Goal: Use online tool/utility: Utilize a website feature to perform a specific function

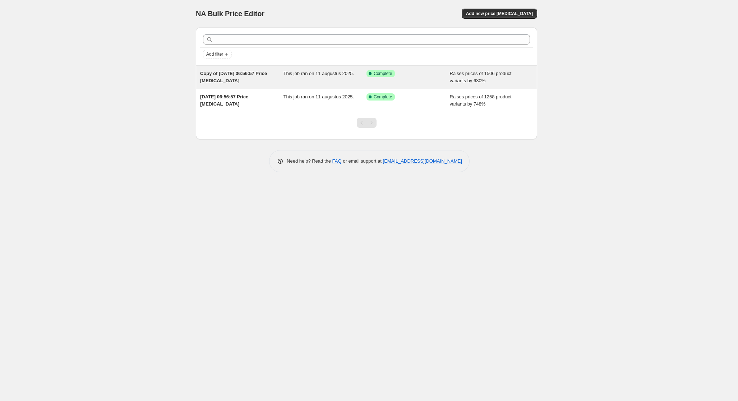
click at [346, 80] on div "This job ran on 11 augustus 2025." at bounding box center [324, 77] width 83 height 14
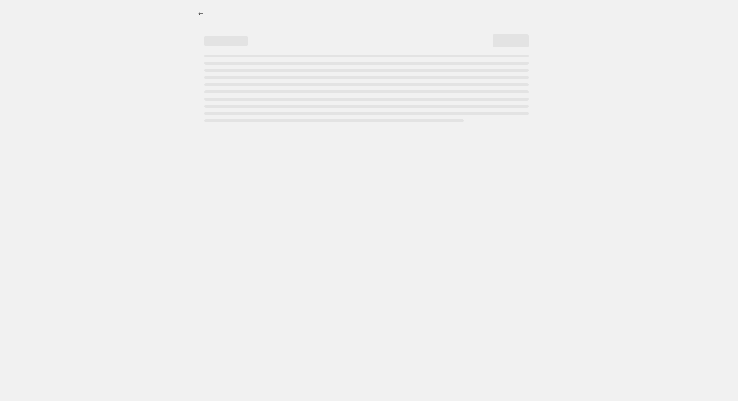
select select "percentage"
select select "pp"
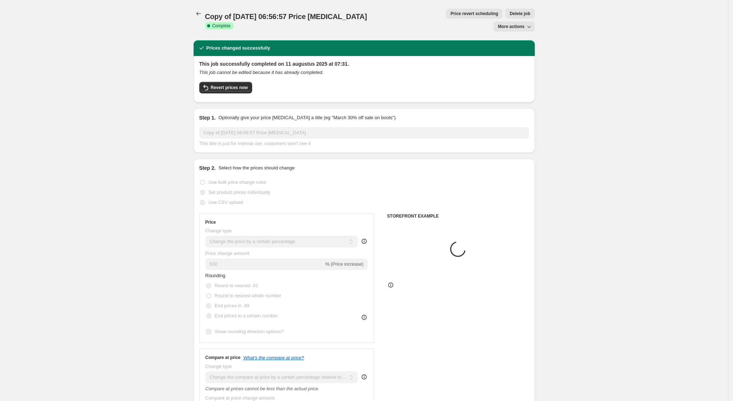
select select "collection"
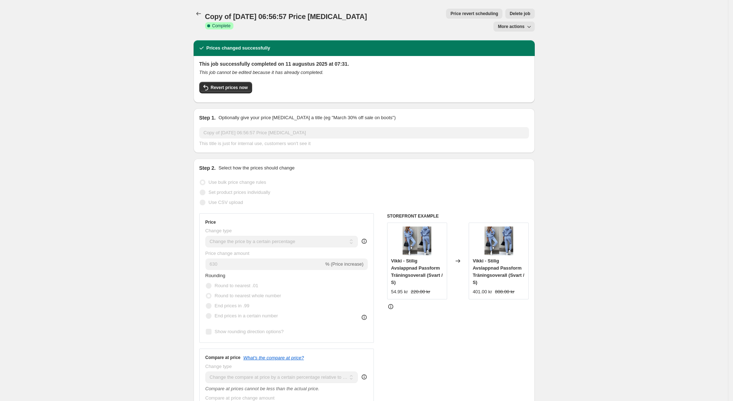
click at [508, 24] on span "More actions" at bounding box center [511, 27] width 27 height 6
click at [516, 30] on span "Copy to new job" at bounding box center [517, 28] width 33 height 5
select select "percentage"
select select "pp"
select select "collection"
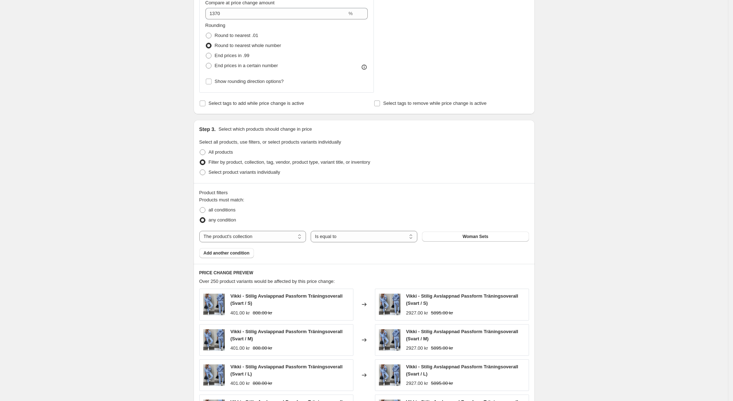
scroll to position [404, 0]
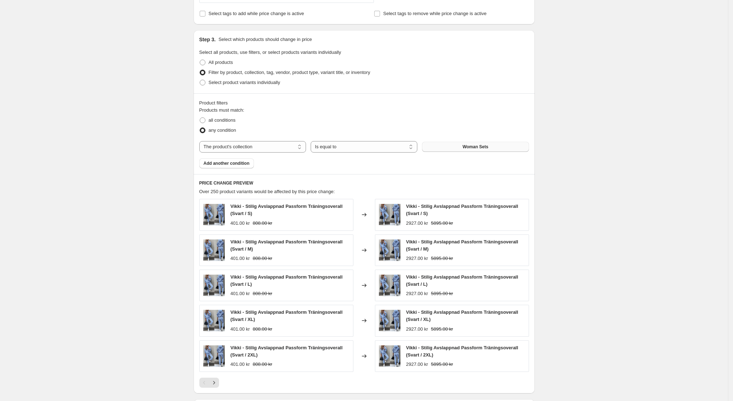
click at [437, 151] on button "Woman Sets" at bounding box center [475, 147] width 107 height 10
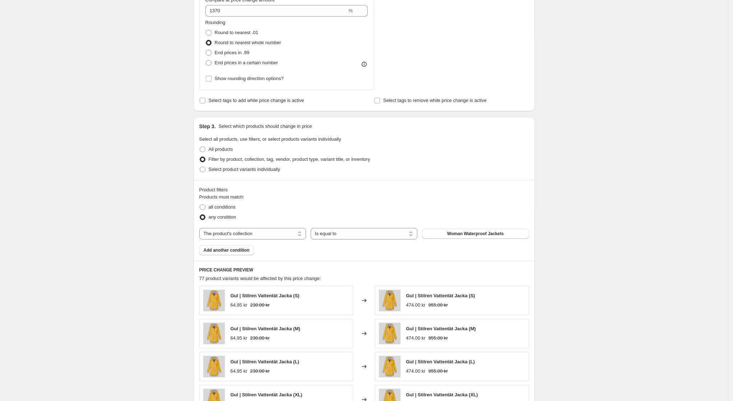
scroll to position [497, 0]
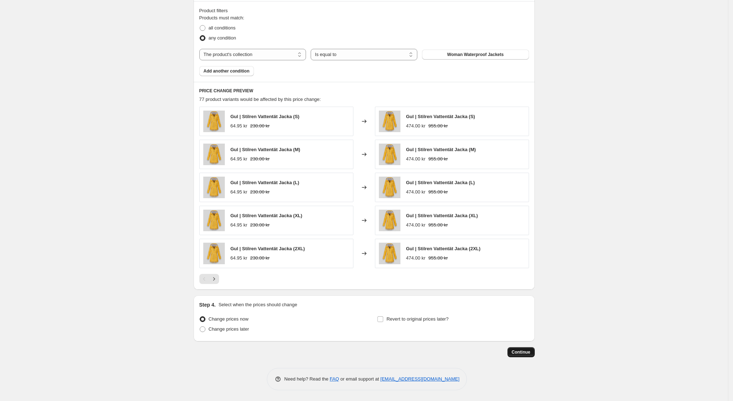
click at [524, 352] on span "Continue" at bounding box center [521, 352] width 19 height 6
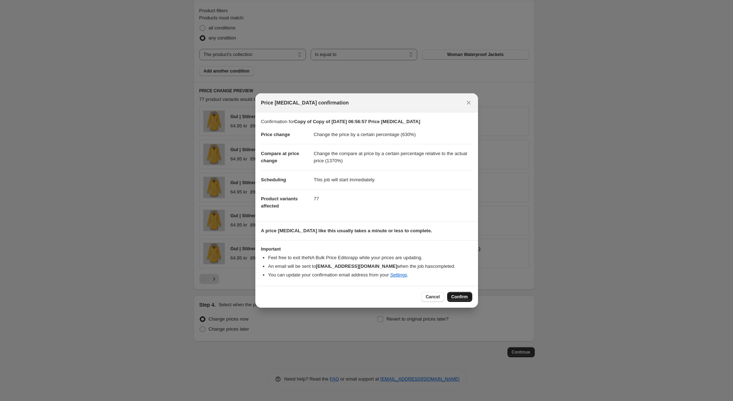
click at [454, 296] on span "Confirm" at bounding box center [459, 297] width 17 height 6
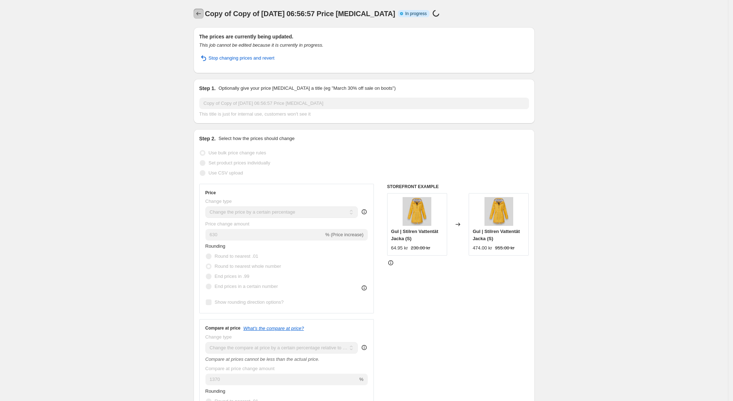
click at [202, 14] on icon "Price change jobs" at bounding box center [198, 13] width 7 height 7
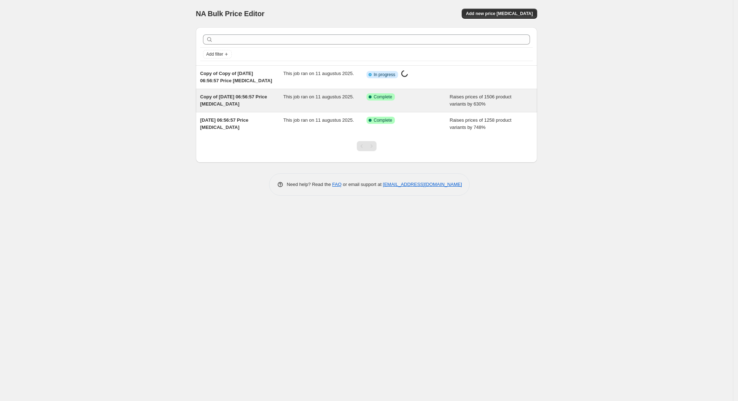
click at [351, 101] on div "This job ran on 11 augustus 2025." at bounding box center [324, 100] width 83 height 14
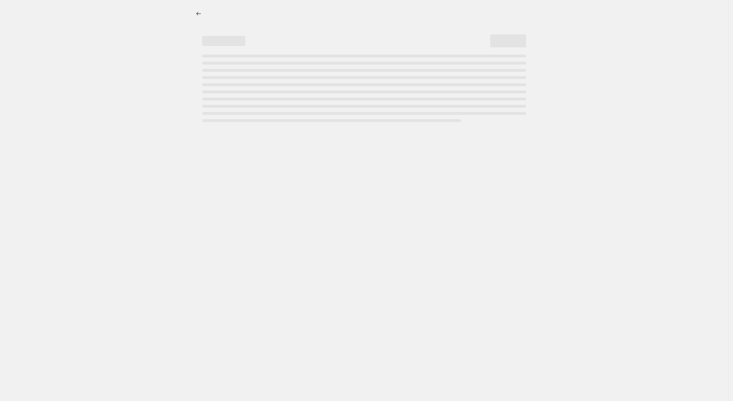
select select "percentage"
select select "pp"
select select "collection"
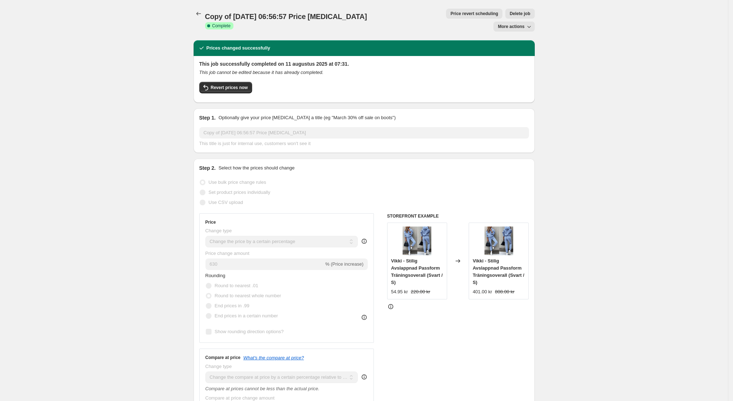
click at [519, 24] on span "More actions" at bounding box center [511, 27] width 27 height 6
click at [526, 27] on span "Copy to new job" at bounding box center [517, 28] width 33 height 5
select select "percentage"
select select "pp"
select select "collection"
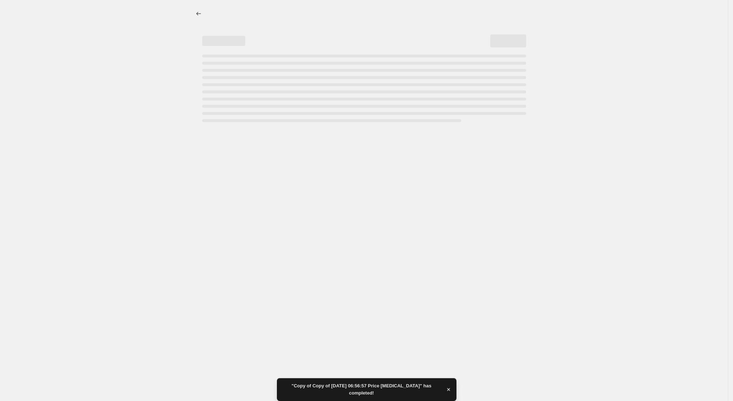
select select "percentage"
select select "pp"
select select "collection"
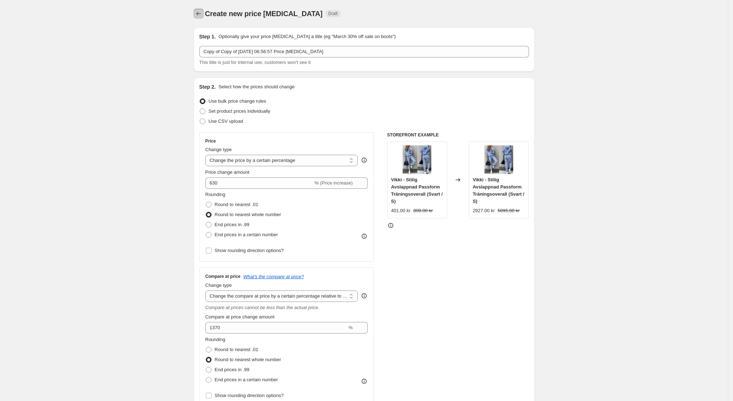
click at [199, 15] on icon "Price change jobs" at bounding box center [198, 13] width 7 height 7
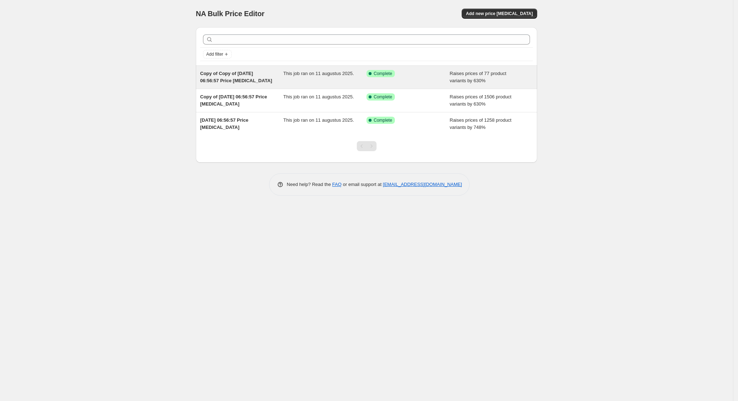
click at [318, 78] on div "This job ran on 11 augustus 2025." at bounding box center [324, 77] width 83 height 14
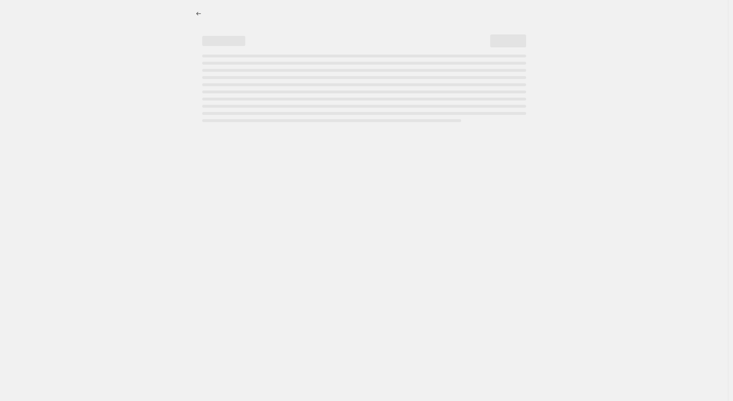
select select "percentage"
select select "pp"
select select "collection"
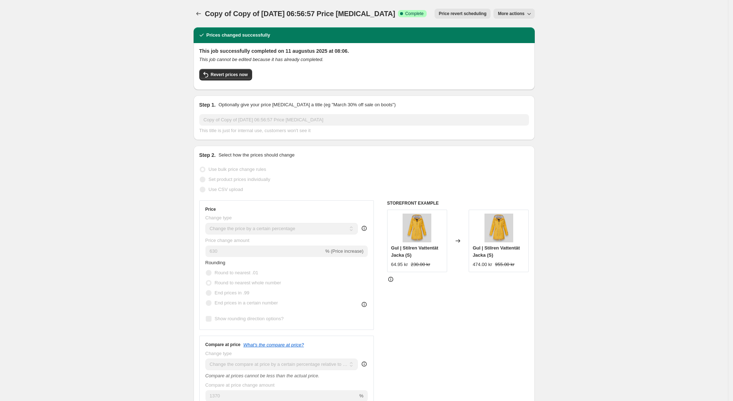
click at [522, 12] on span "More actions" at bounding box center [511, 14] width 27 height 6
click at [527, 27] on span "Copy to new job" at bounding box center [517, 28] width 33 height 5
select select "percentage"
select select "pp"
select select "collection"
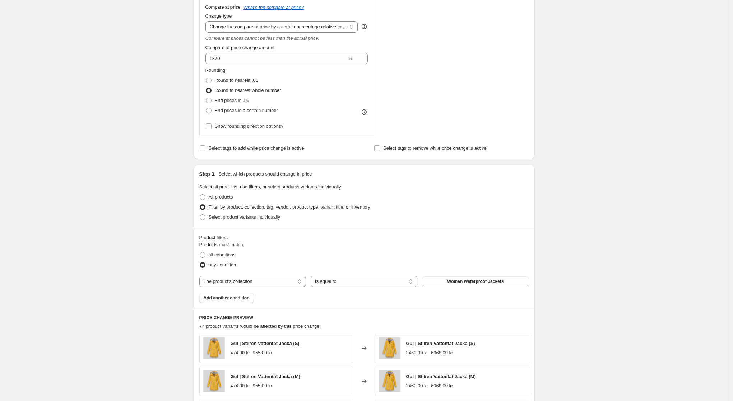
scroll to position [449, 0]
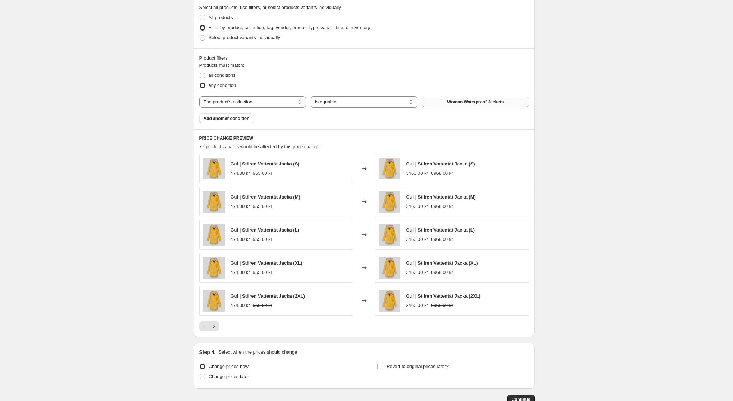
click at [470, 103] on span "Woman Waterproof Jackets" at bounding box center [475, 102] width 56 height 6
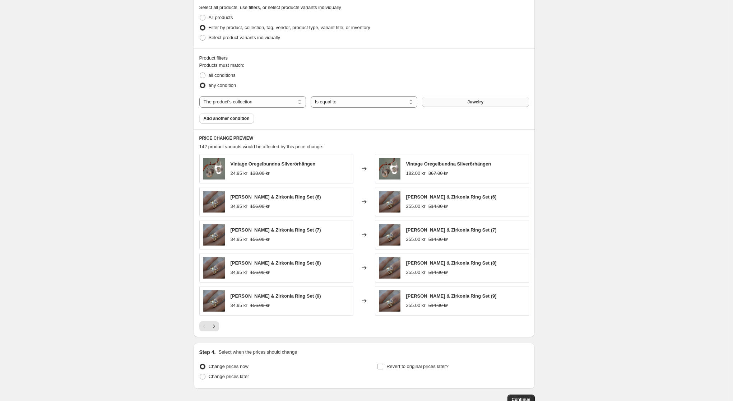
scroll to position [497, 0]
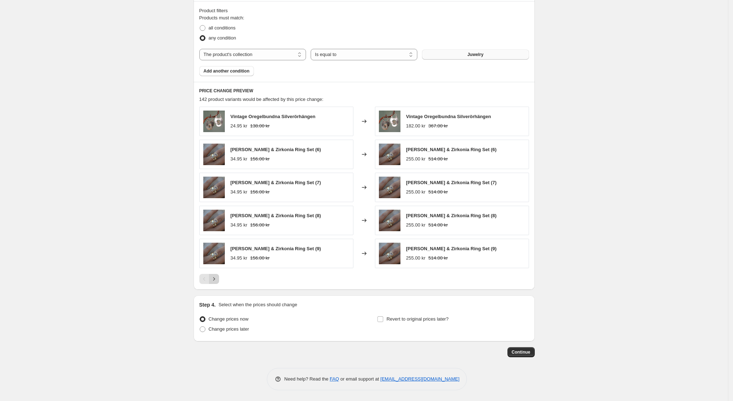
click at [217, 282] on icon "Next" at bounding box center [213, 278] width 7 height 7
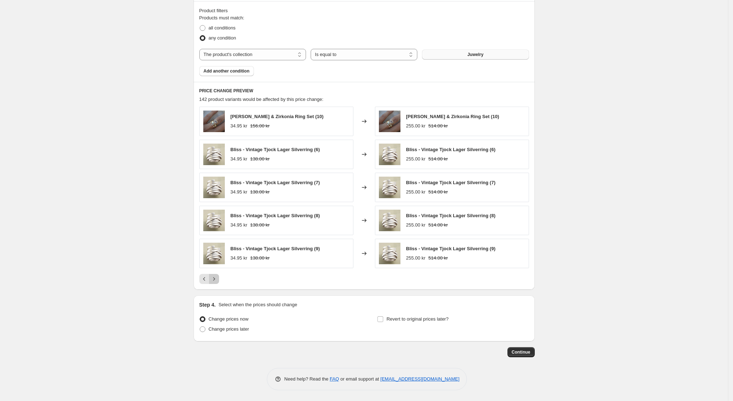
click at [217, 282] on icon "Next" at bounding box center [213, 278] width 7 height 7
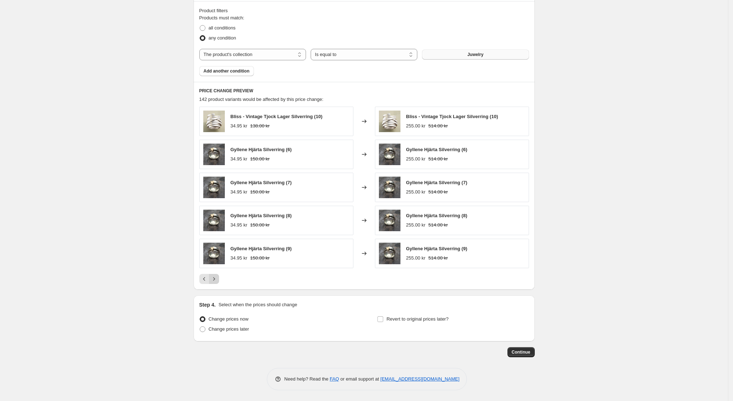
click at [217, 282] on icon "Next" at bounding box center [213, 278] width 7 height 7
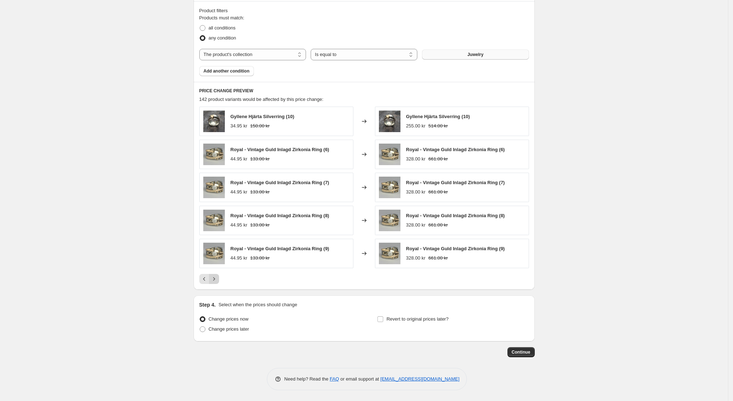
click at [217, 282] on icon "Next" at bounding box center [213, 278] width 7 height 7
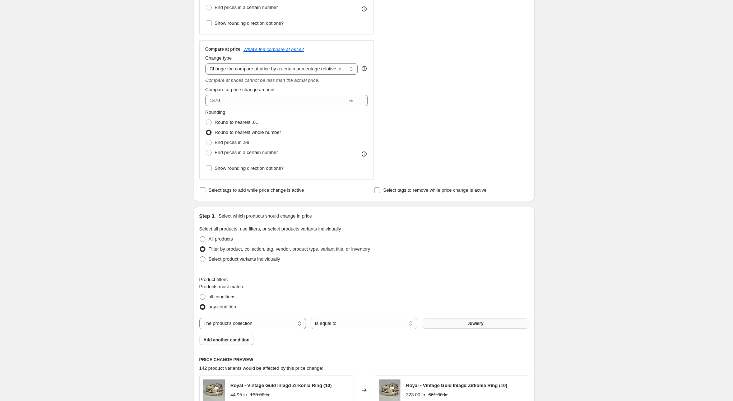
scroll to position [48, 0]
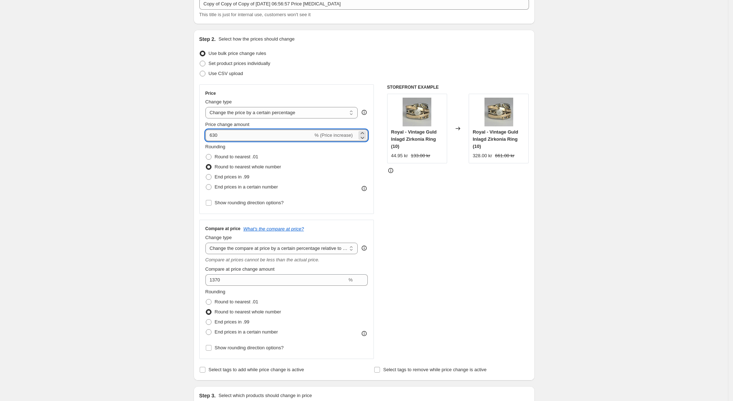
drag, startPoint x: 227, startPoint y: 134, endPoint x: 212, endPoint y: 135, distance: 15.1
click at [212, 135] on input "630" at bounding box center [259, 135] width 108 height 11
click at [157, 144] on div "Create new price [MEDICAL_DATA]. This page is ready Create new price [MEDICAL_D…" at bounding box center [364, 400] width 728 height 897
drag, startPoint x: 225, startPoint y: 138, endPoint x: 209, endPoint y: 138, distance: 16.9
click at [209, 138] on input "700" at bounding box center [259, 135] width 108 height 11
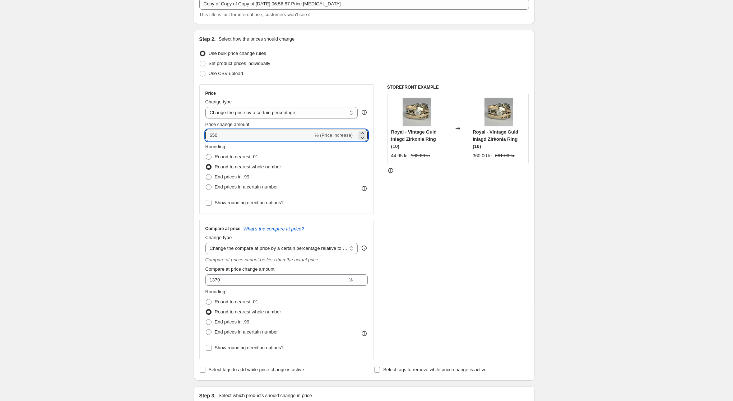
type input "650"
click at [157, 143] on div "Create new price [MEDICAL_DATA]. This page is ready Create new price [MEDICAL_D…" at bounding box center [364, 400] width 728 height 897
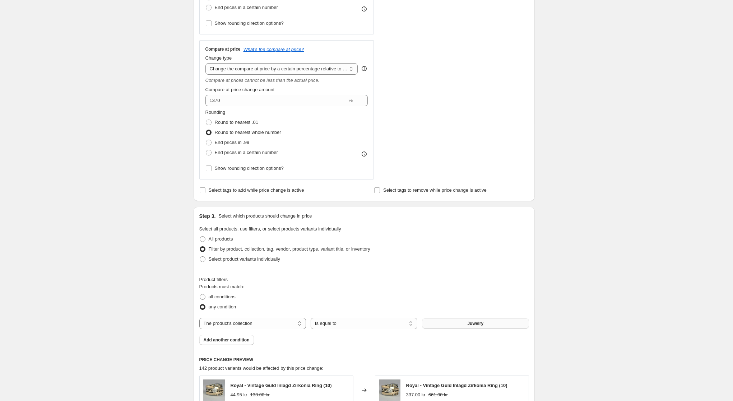
scroll to position [0, 0]
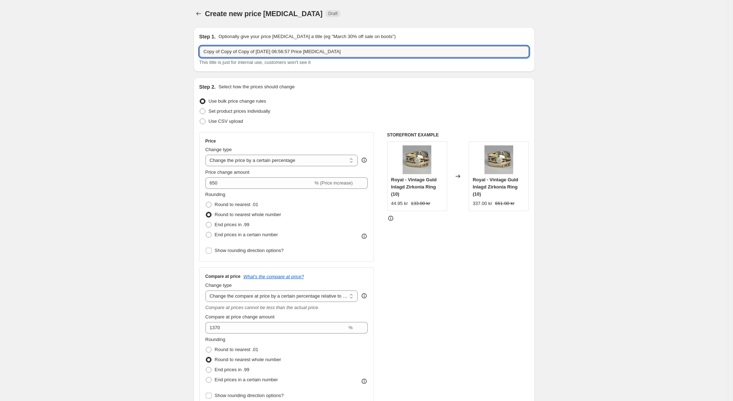
drag, startPoint x: 361, startPoint y: 49, endPoint x: 167, endPoint y: 41, distance: 194.8
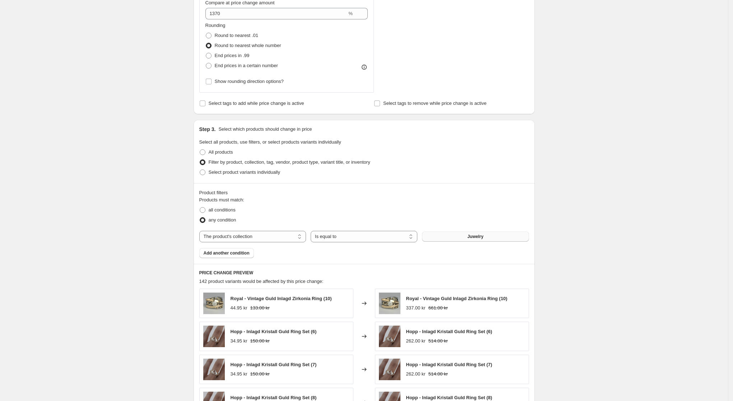
scroll to position [497, 0]
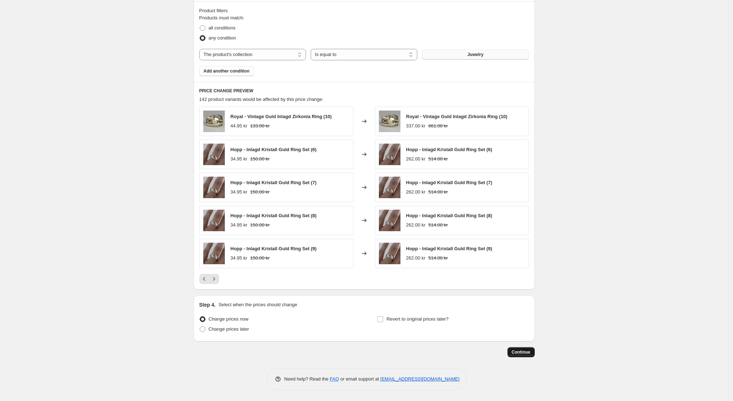
type input "Juwelen"
click at [534, 353] on button "Continue" at bounding box center [520, 352] width 27 height 10
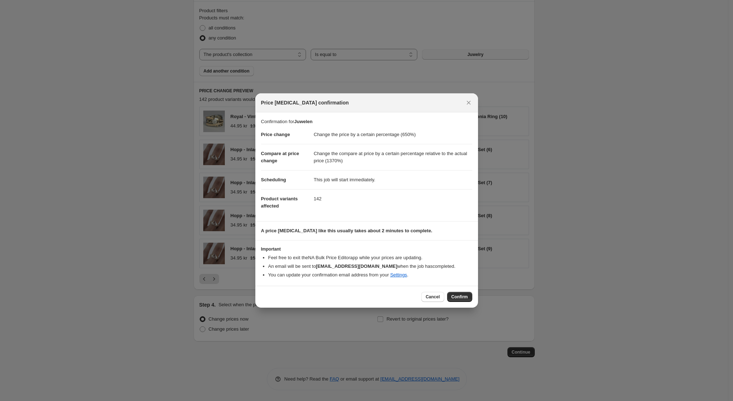
click at [460, 296] on span "Confirm" at bounding box center [459, 297] width 17 height 6
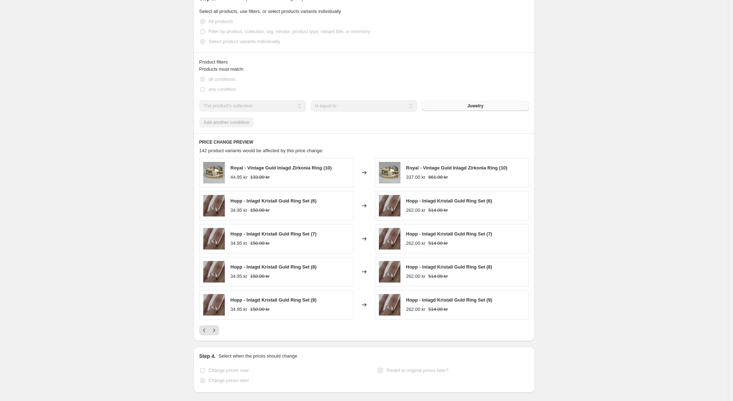
scroll to position [515, 0]
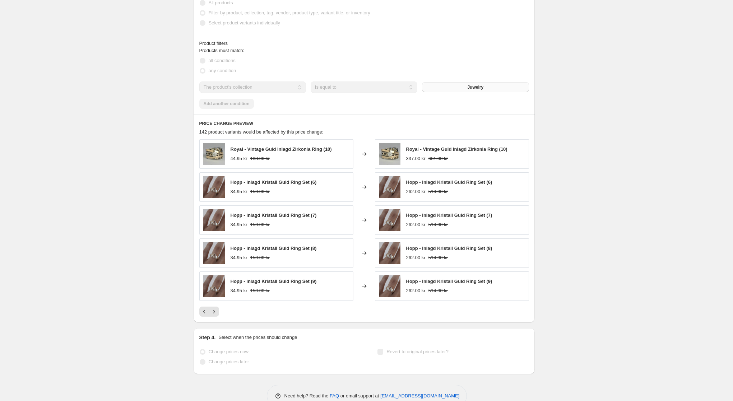
select select "percentage"
select select "pp"
select select "collection"
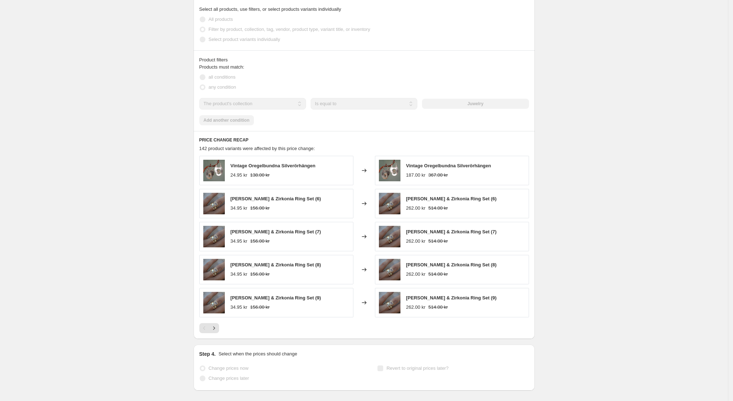
scroll to position [0, 0]
